Goal: Transaction & Acquisition: Purchase product/service

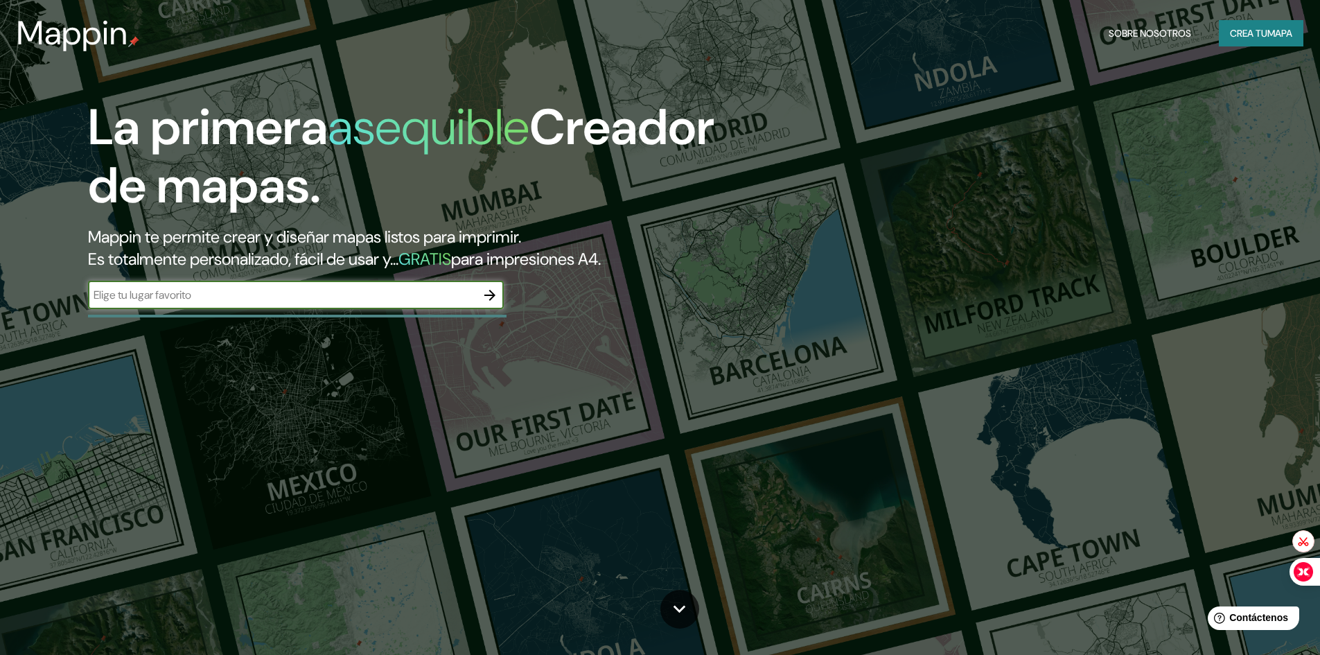
click at [390, 298] on input "text" at bounding box center [282, 295] width 388 height 16
type input "lima"
click at [467, 315] on div at bounding box center [297, 316] width 418 height 3
click at [490, 293] on icon "button" at bounding box center [489, 295] width 17 height 17
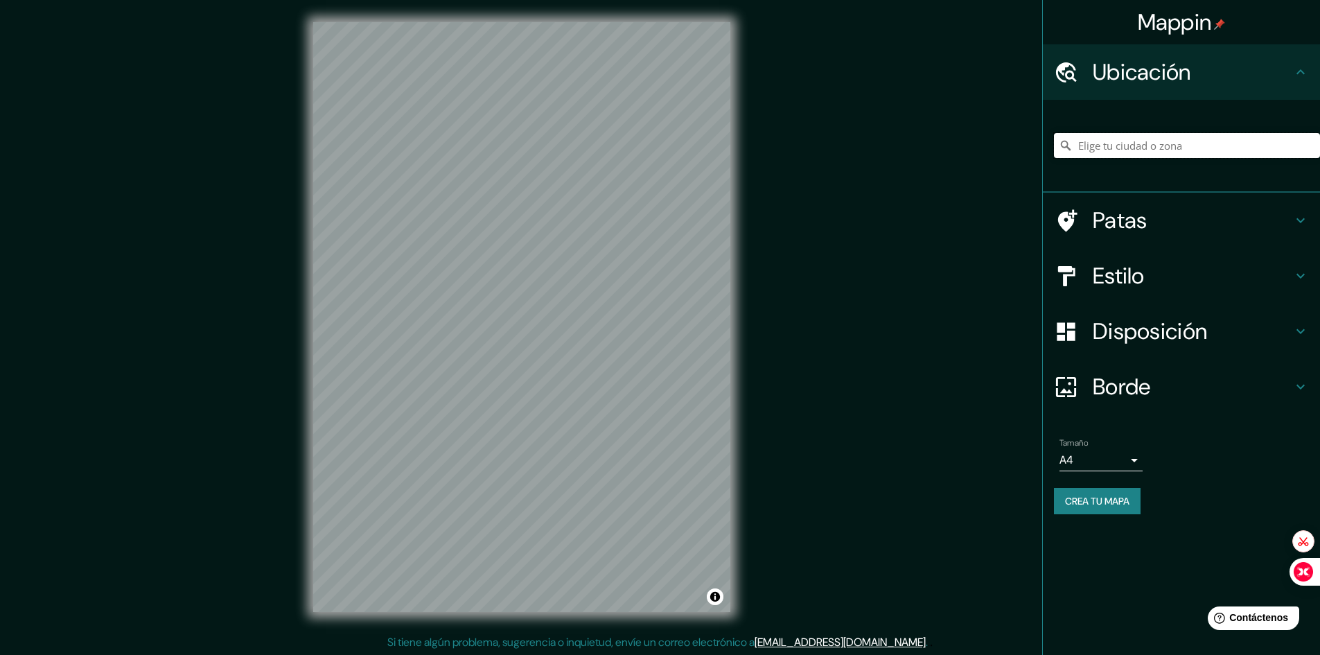
click at [1144, 153] on input "Elige tu ciudad o zona" at bounding box center [1187, 145] width 266 height 25
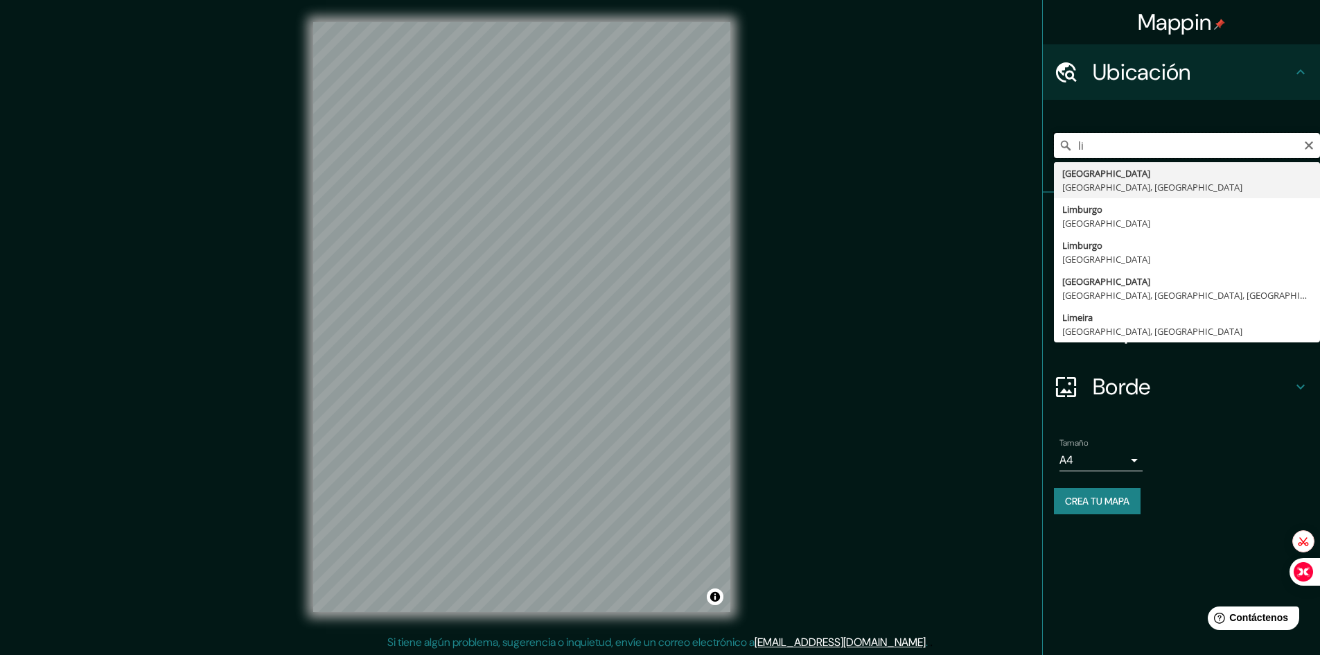
type input "l"
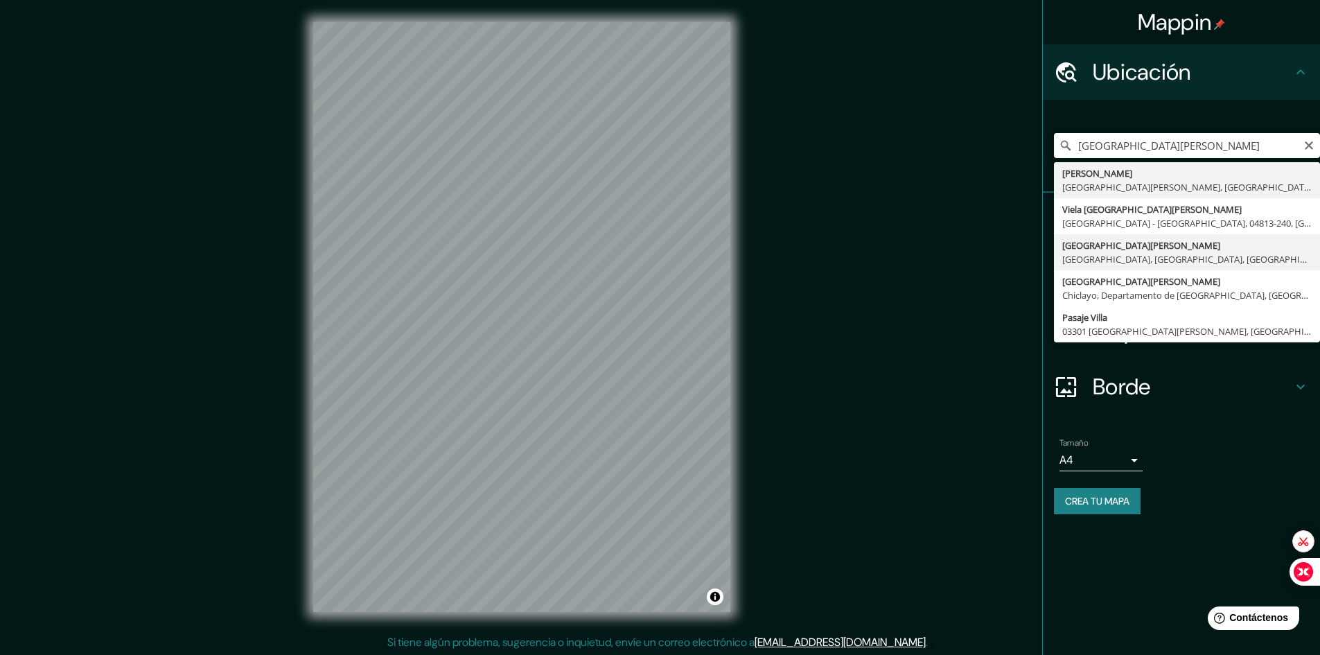
type input "[GEOGRAPHIC_DATA][PERSON_NAME], [GEOGRAPHIC_DATA], [GEOGRAPHIC_DATA], [GEOGRAPH…"
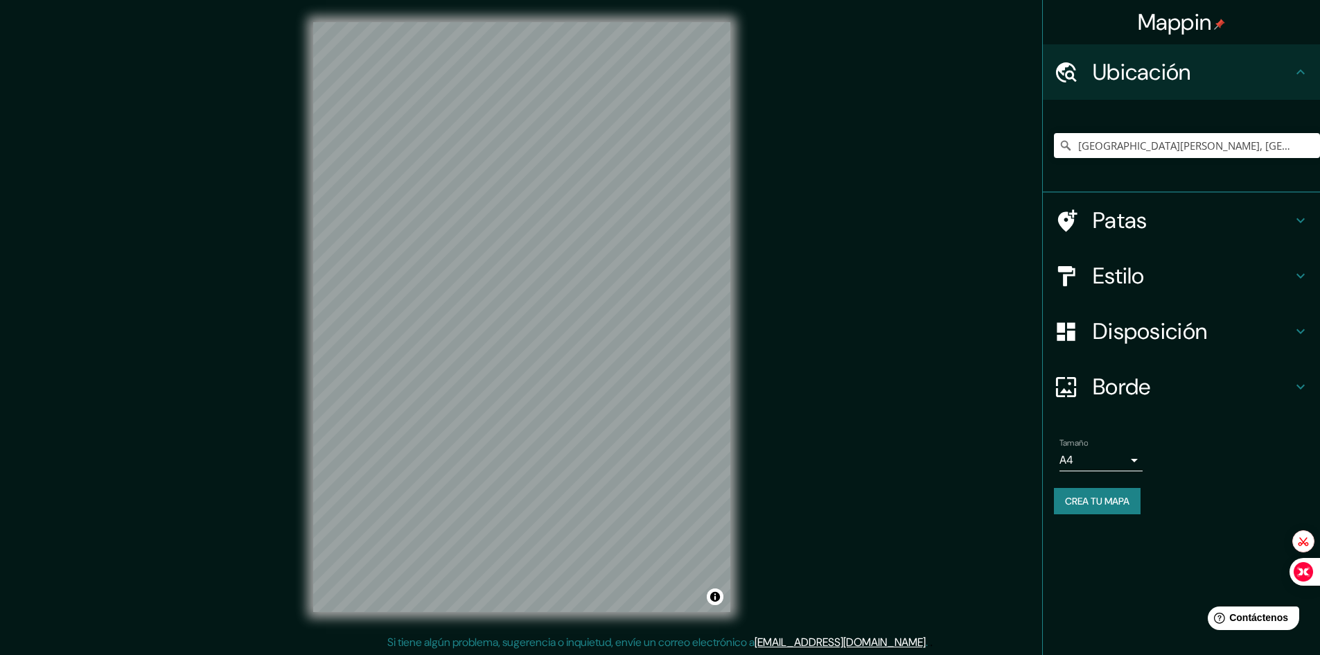
click at [1183, 270] on h4 "Estilo" at bounding box center [1192, 276] width 200 height 28
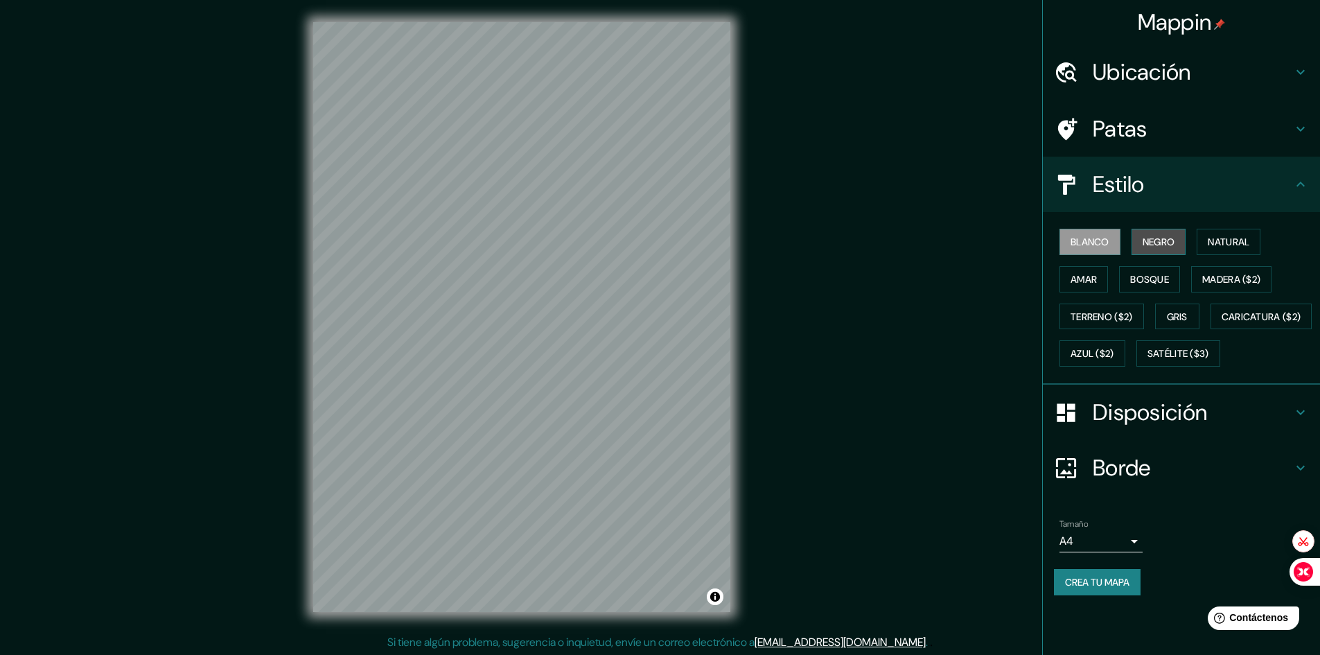
click at [1166, 242] on font "Negro" at bounding box center [1158, 242] width 33 height 12
click at [1111, 580] on body "Mappin Ubicación [GEOGRAPHIC_DATA][PERSON_NAME], [GEOGRAPHIC_DATA], [GEOGRAPHIC…" at bounding box center [660, 327] width 1320 height 655
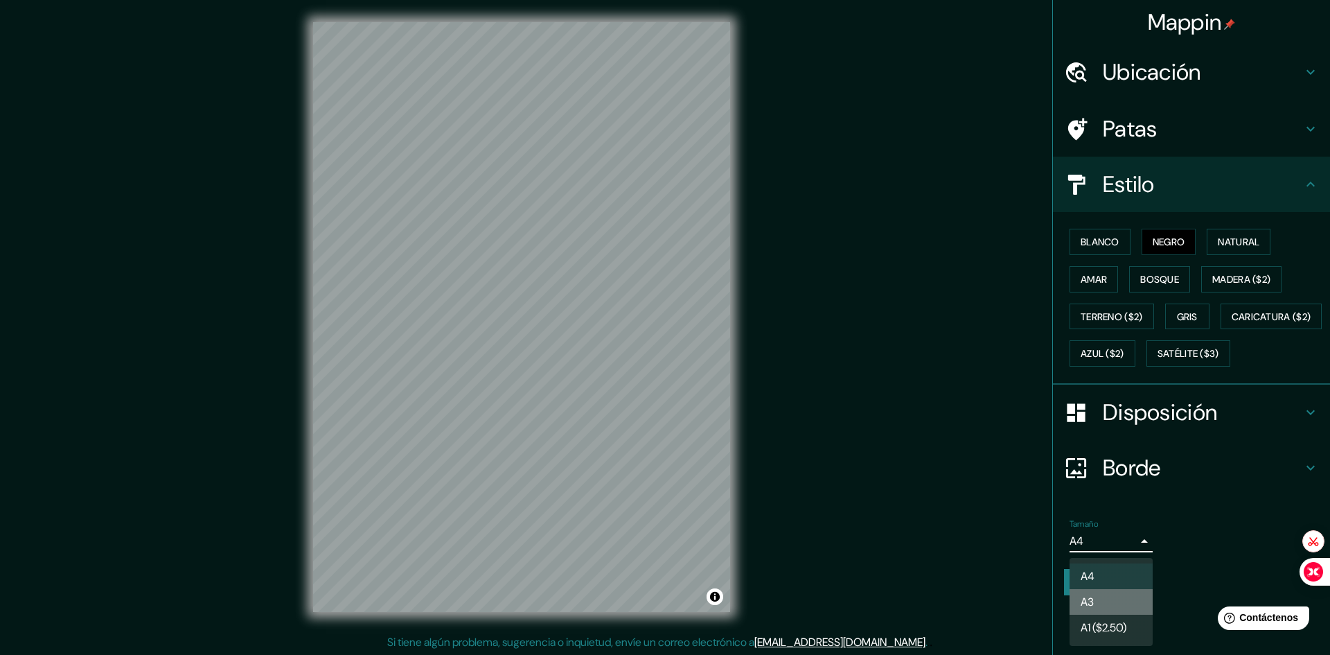
click at [1120, 596] on li "A3" at bounding box center [1111, 602] width 83 height 26
type input "a4"
click at [1106, 578] on body "Mappin Ubicación [GEOGRAPHIC_DATA][PERSON_NAME], [GEOGRAPHIC_DATA], [GEOGRAPHIC…" at bounding box center [665, 327] width 1330 height 655
click at [1099, 602] on li "A3" at bounding box center [1111, 602] width 83 height 26
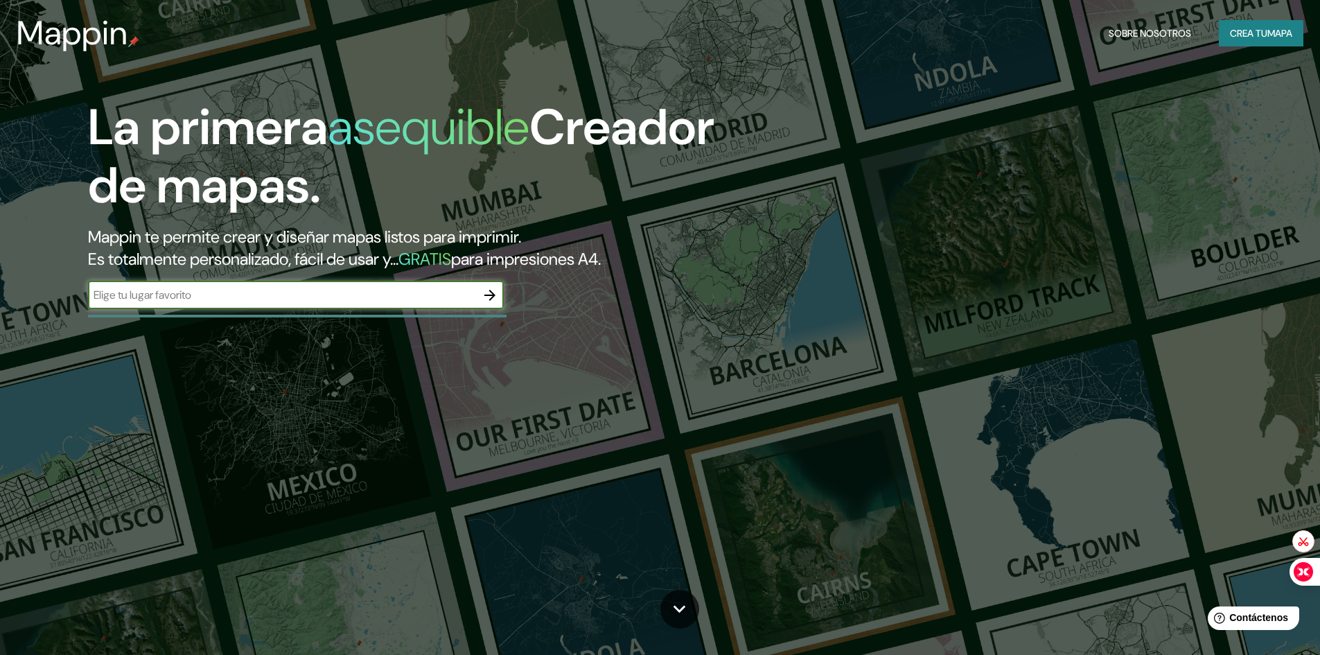
click at [298, 298] on input "text" at bounding box center [282, 295] width 388 height 16
type input "lima"
click at [490, 299] on icon "button" at bounding box center [489, 295] width 11 height 11
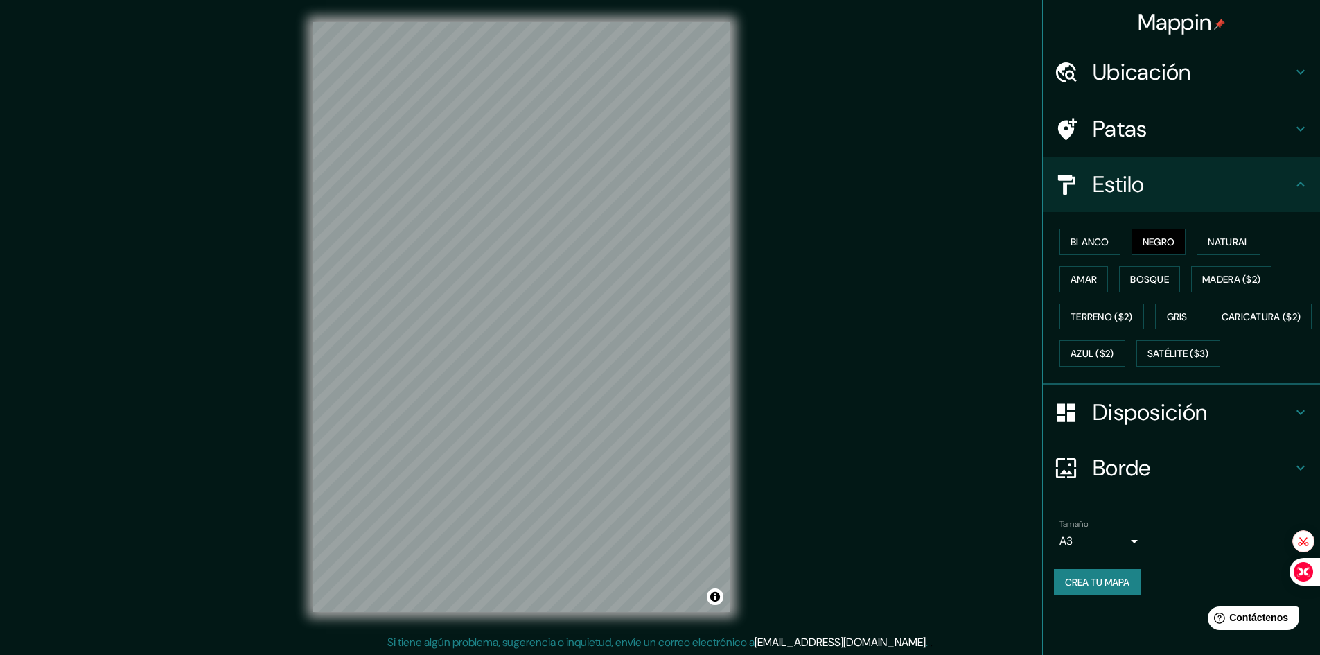
click at [1160, 76] on font "Ubicación" at bounding box center [1141, 71] width 98 height 29
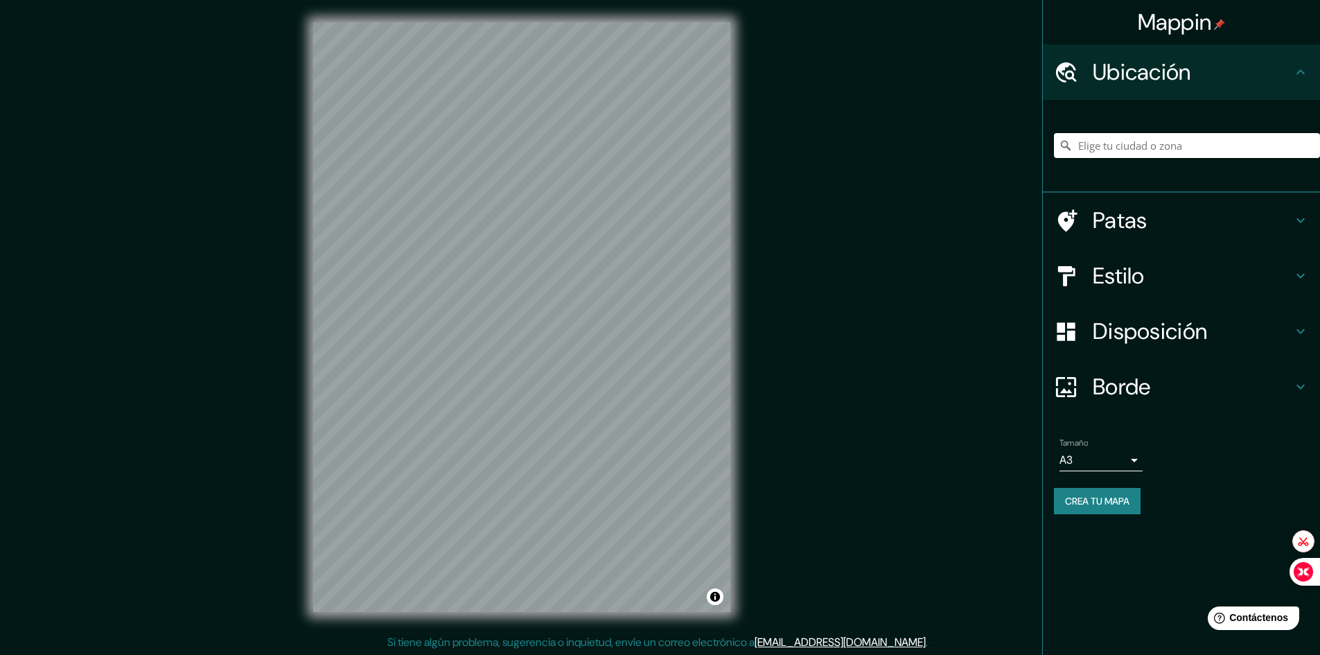
click at [1164, 148] on input "Elige tu ciudad o zona" at bounding box center [1187, 145] width 266 height 25
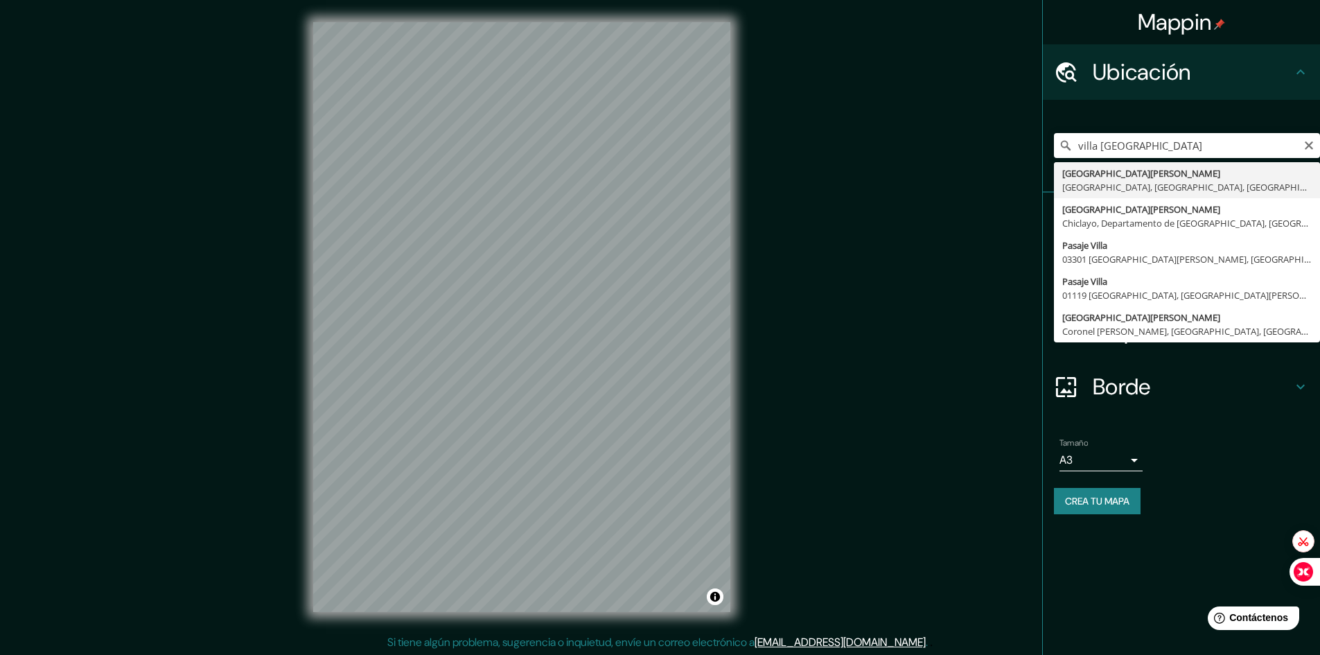
type input "[GEOGRAPHIC_DATA][PERSON_NAME], [GEOGRAPHIC_DATA], [GEOGRAPHIC_DATA], [GEOGRAPH…"
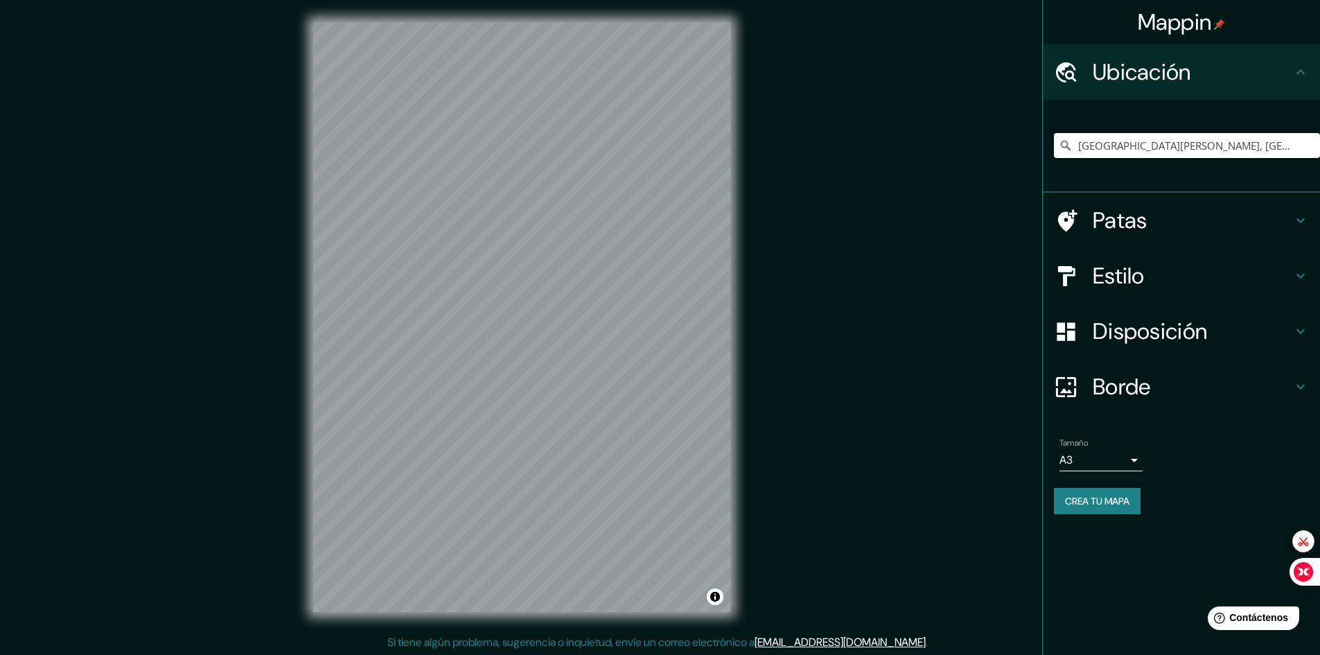
click at [1260, 387] on h4 "Borde" at bounding box center [1192, 387] width 200 height 28
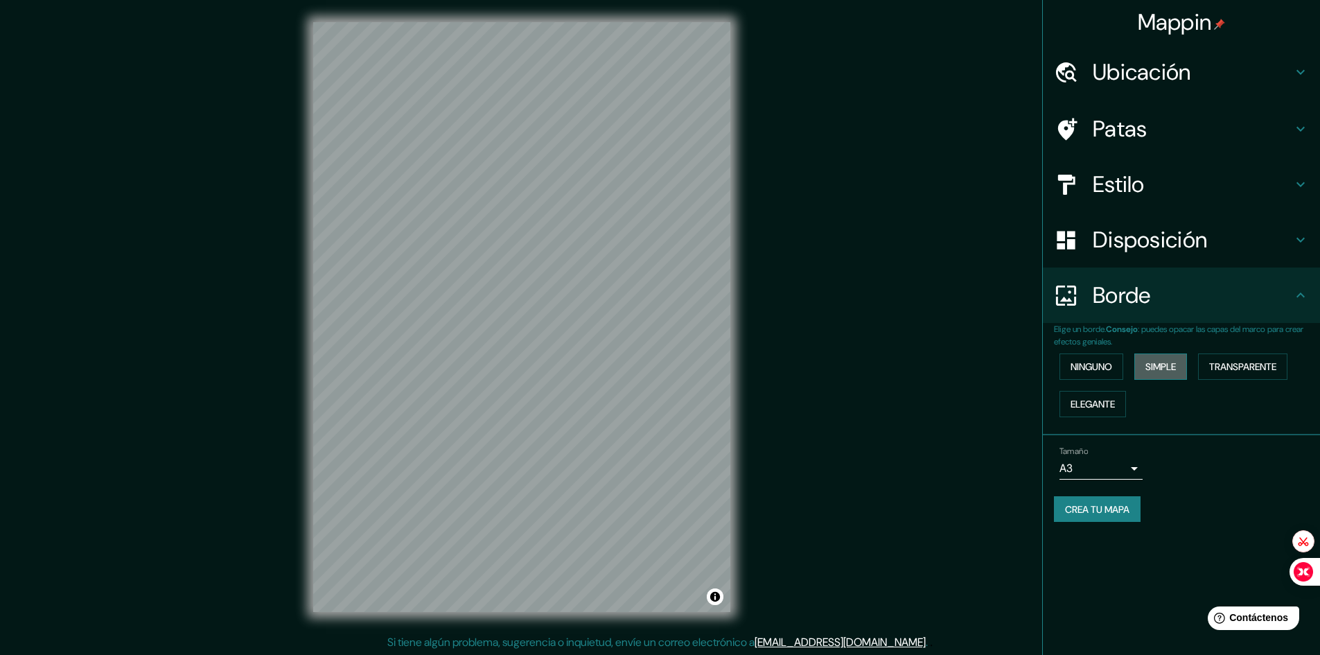
click at [1169, 363] on font "Simple" at bounding box center [1160, 366] width 30 height 12
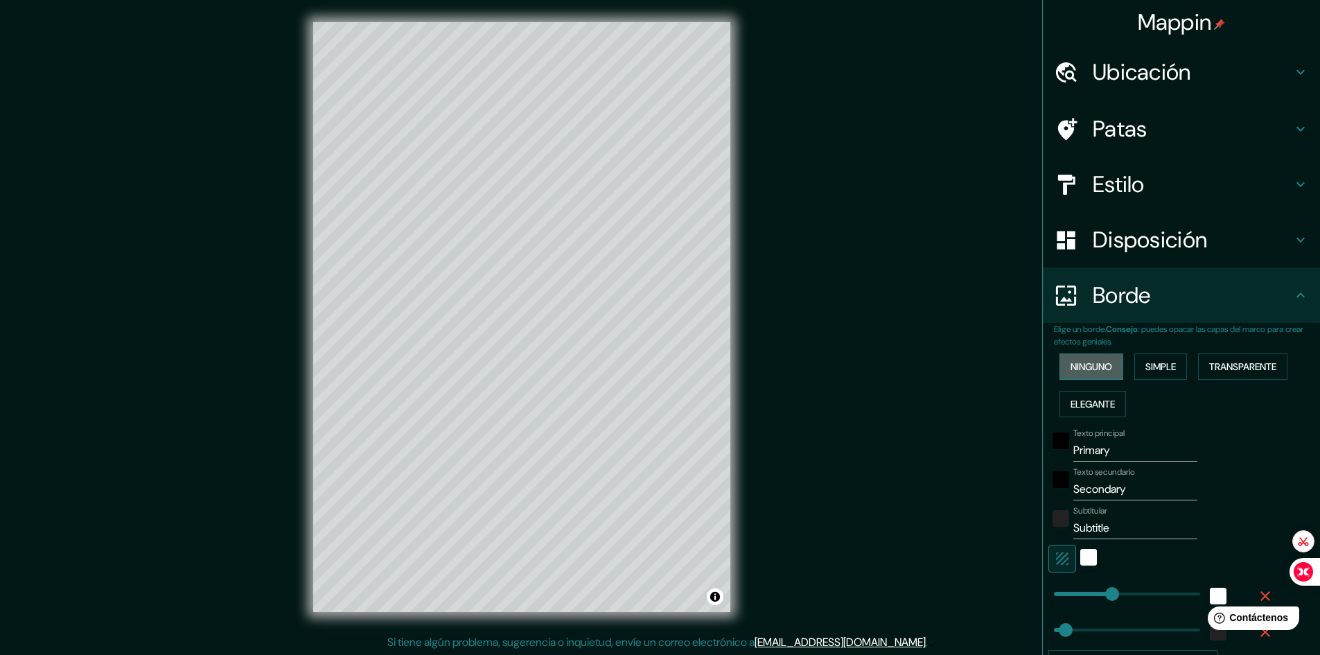
click at [1099, 365] on font "Ninguno" at bounding box center [1091, 366] width 42 height 12
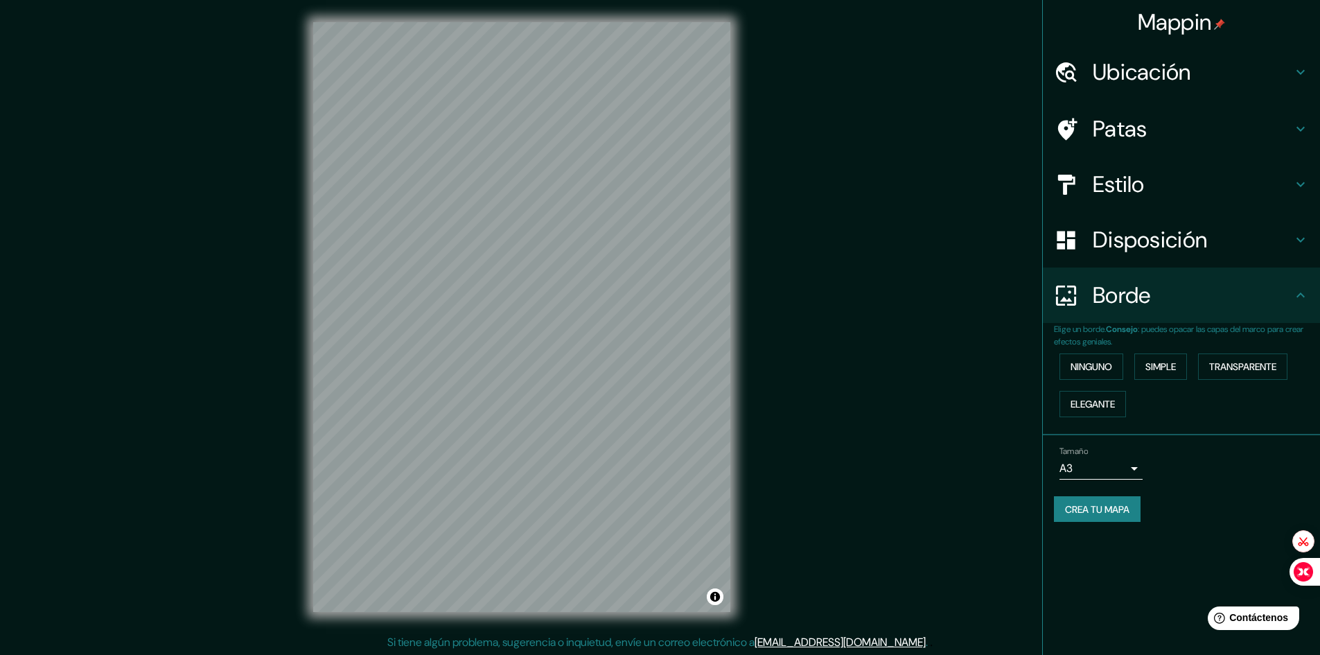
click at [786, 63] on div "Mappin Ubicación [GEOGRAPHIC_DATA][PERSON_NAME], [GEOGRAPHIC_DATA], [GEOGRAPHIC…" at bounding box center [660, 328] width 1320 height 656
drag, startPoint x: 744, startPoint y: 82, endPoint x: 755, endPoint y: 103, distance: 22.9
click at [756, 103] on div "Mappin Ubicación [GEOGRAPHIC_DATA][PERSON_NAME], [GEOGRAPHIC_DATA], [GEOGRAPHIC…" at bounding box center [660, 328] width 1320 height 656
